Goal: Task Accomplishment & Management: Use online tool/utility

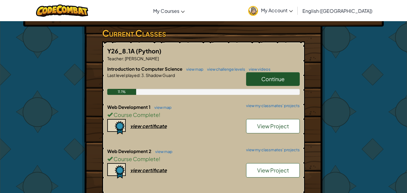
scroll to position [116, 0]
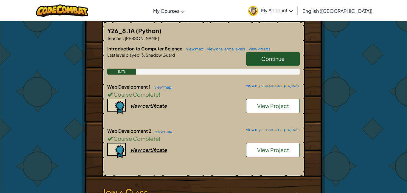
click at [203, 58] on span "Continue" at bounding box center [272, 58] width 23 height 7
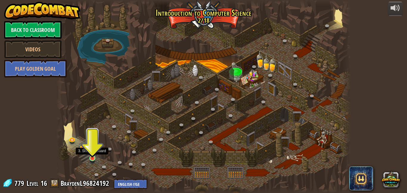
click at [92, 157] on img at bounding box center [92, 150] width 7 height 16
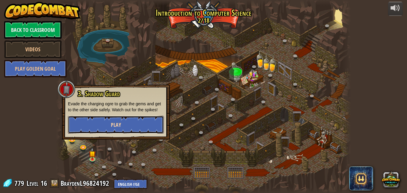
click at [120, 128] on span "Play" at bounding box center [116, 124] width 10 height 7
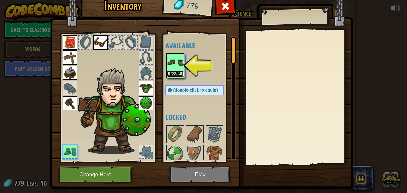
click at [182, 72] on button "Equip" at bounding box center [175, 74] width 17 height 6
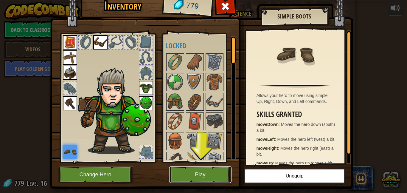
click at [203, 176] on button "Play" at bounding box center [200, 174] width 62 height 16
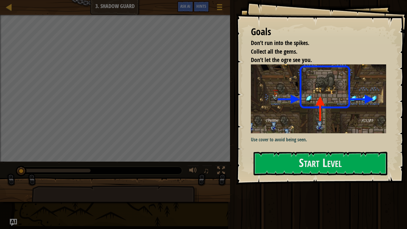
click at [203, 149] on div "Goals Don’t run into the spikes. Collect all the gems. Don’t let the ogre see y…" at bounding box center [321, 92] width 171 height 184
click at [203, 161] on button "Start Level" at bounding box center [320, 164] width 134 height 24
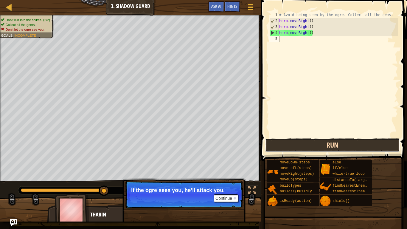
click at [203, 143] on button "Run" at bounding box center [332, 145] width 135 height 14
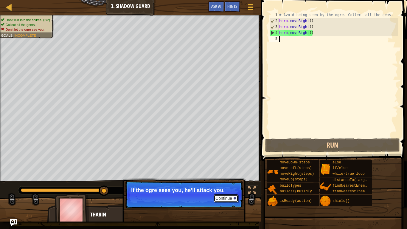
click at [203, 192] on button "Continue" at bounding box center [226, 198] width 25 height 8
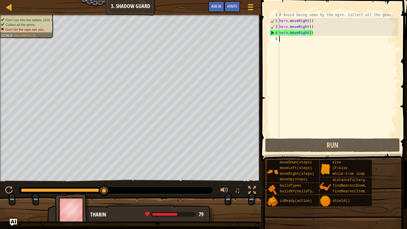
click at [203, 45] on div "# Avoid being seen by the ogre. Collect all the gems. hero . moveRight ( ) hero…" at bounding box center [338, 80] width 120 height 137
click at [18, 192] on div "Map Introduction to Computer Science 3. Shadow Guard Game Menu Done Hints Ask A…" at bounding box center [203, 114] width 407 height 229
click at [16, 192] on img "Ask AI" at bounding box center [14, 222] width 8 height 8
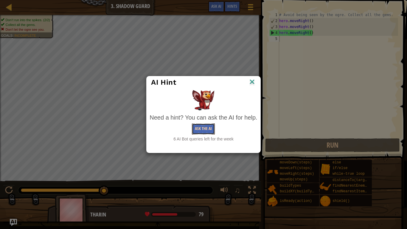
click at [203, 124] on button "Ask the AI" at bounding box center [203, 128] width 23 height 11
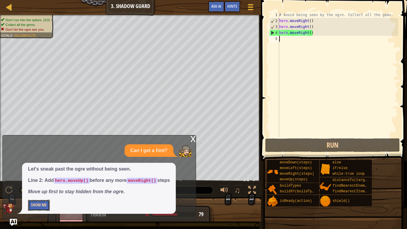
click at [32, 192] on button "Show Me" at bounding box center [39, 205] width 22 height 11
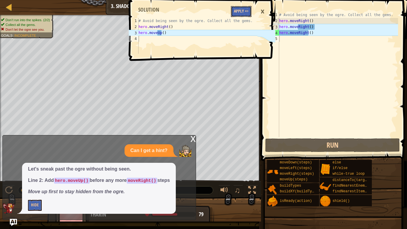
click at [203, 12] on button "Apply =>" at bounding box center [241, 11] width 21 height 11
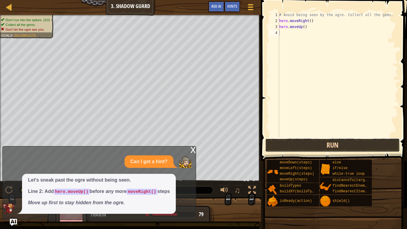
click at [203, 142] on button "Run" at bounding box center [332, 145] width 135 height 14
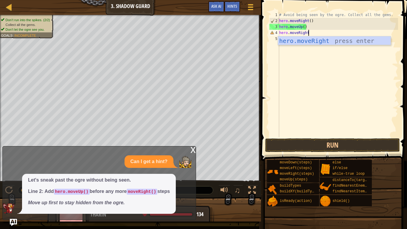
scroll to position [3, 4]
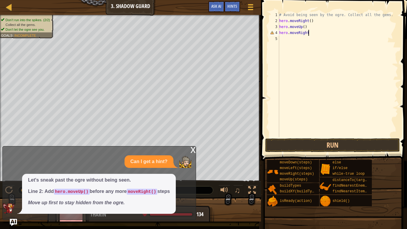
type textarea "hero.moveRight()"
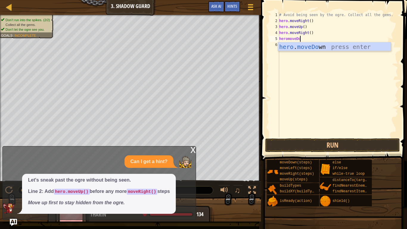
scroll to position [3, 3]
type textarea "heromoveDown"
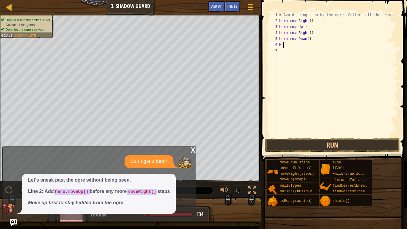
scroll to position [3, 0]
type textarea "H"
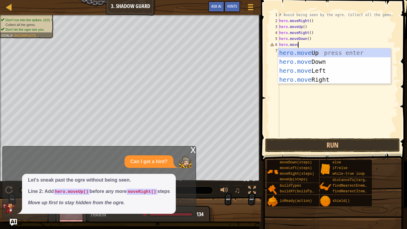
scroll to position [3, 2]
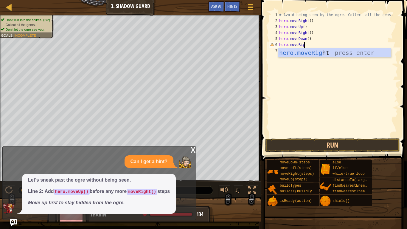
type textarea "hero.moveRight"
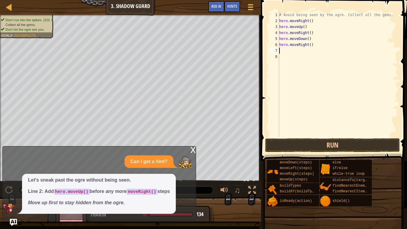
scroll to position [3, 0]
click at [203, 147] on button "Run" at bounding box center [332, 145] width 135 height 14
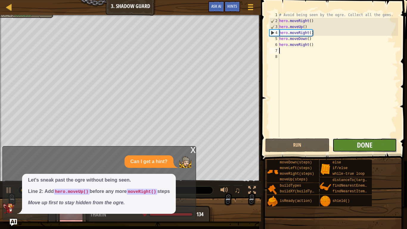
click at [203, 144] on span "Done" at bounding box center [364, 145] width 15 height 10
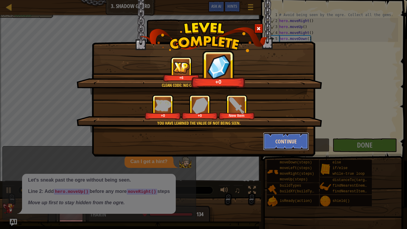
click at [203, 138] on button "Continue" at bounding box center [286, 141] width 46 height 18
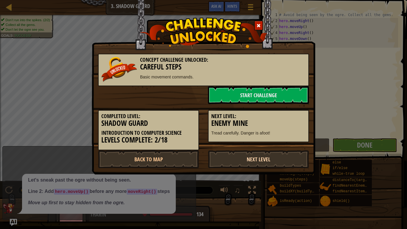
click at [203, 163] on link "Next Level" at bounding box center [258, 159] width 101 height 18
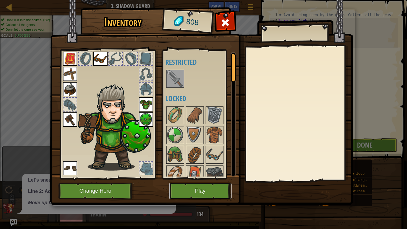
click at [194, 185] on button "Play" at bounding box center [200, 191] width 62 height 16
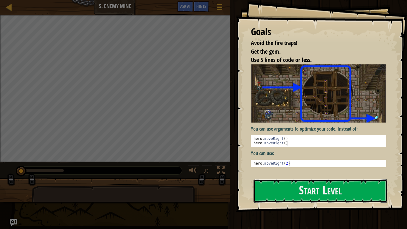
click at [203, 191] on button "Start Level" at bounding box center [320, 191] width 134 height 24
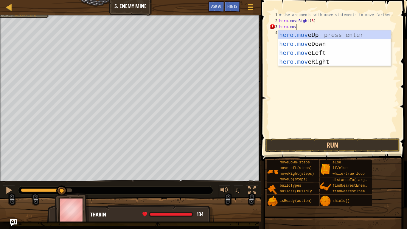
scroll to position [3, 2]
type textarea "hero.move"
click at [203, 36] on div "hero.move Up press enter hero.move Down press enter hero.move Left press enter …" at bounding box center [334, 57] width 113 height 54
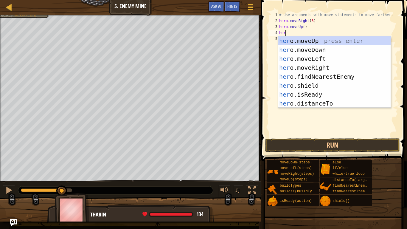
type textarea "hero"
click at [203, 67] on div "hero .moveUp press enter hero .moveDown press enter hero .moveLeft press enter …" at bounding box center [334, 80] width 113 height 89
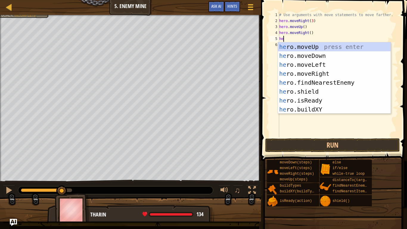
scroll to position [3, 1]
type textarea "hero"
click at [203, 56] on div "hero .moveUp press enter hero .moveDown press enter hero .moveLeft press enter …" at bounding box center [334, 86] width 113 height 89
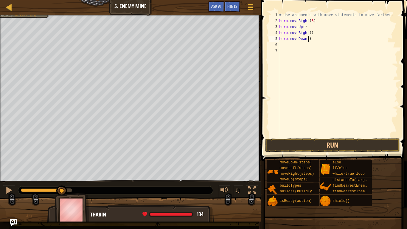
click at [203, 39] on div "# Use arguments with move statements to move farther. hero . moveRight ( 3 ) he…" at bounding box center [338, 80] width 120 height 137
type textarea "hero.moveDown(3)"
click at [203, 46] on div "# Use arguments with move statements to move farther. hero . moveRight ( 3 ) he…" at bounding box center [338, 80] width 120 height 137
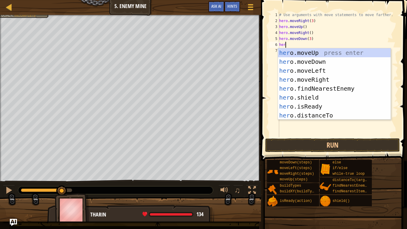
type textarea "hero"
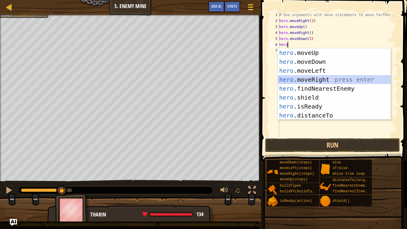
click at [203, 79] on div "hero .moveUp press enter hero .moveDown press enter hero .moveLeft press enter …" at bounding box center [334, 92] width 113 height 89
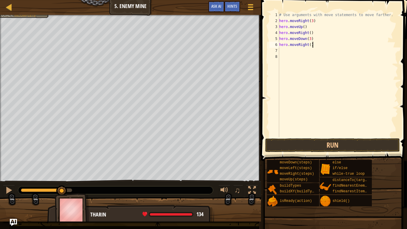
click at [203, 45] on div "# Use arguments with move statements to move farther. hero . moveRight ( 3 ) he…" at bounding box center [338, 80] width 120 height 137
click at [203, 44] on div "# Use arguments with move statements to move farther. hero . moveRight ( 3 ) he…" at bounding box center [338, 80] width 120 height 137
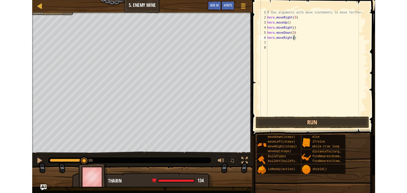
scroll to position [3, 5]
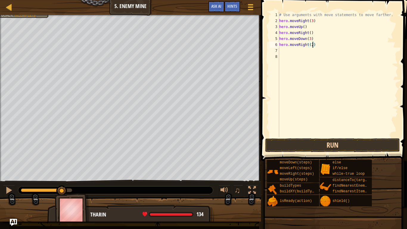
type textarea "hero.moveRight(2)"
click at [203, 146] on button "Run" at bounding box center [332, 145] width 135 height 14
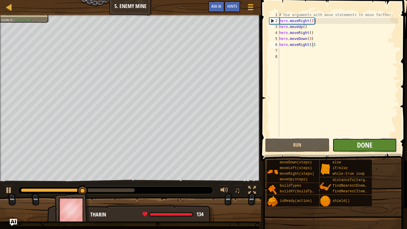
click at [203, 147] on span "Done" at bounding box center [364, 145] width 15 height 10
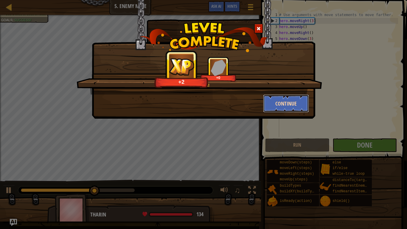
click at [203, 96] on button "Continue" at bounding box center [286, 103] width 46 height 18
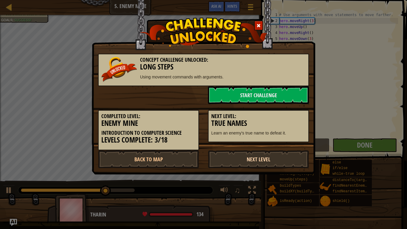
click at [203, 162] on link "Next Level" at bounding box center [258, 159] width 101 height 18
